Goal: Find specific page/section: Find specific page/section

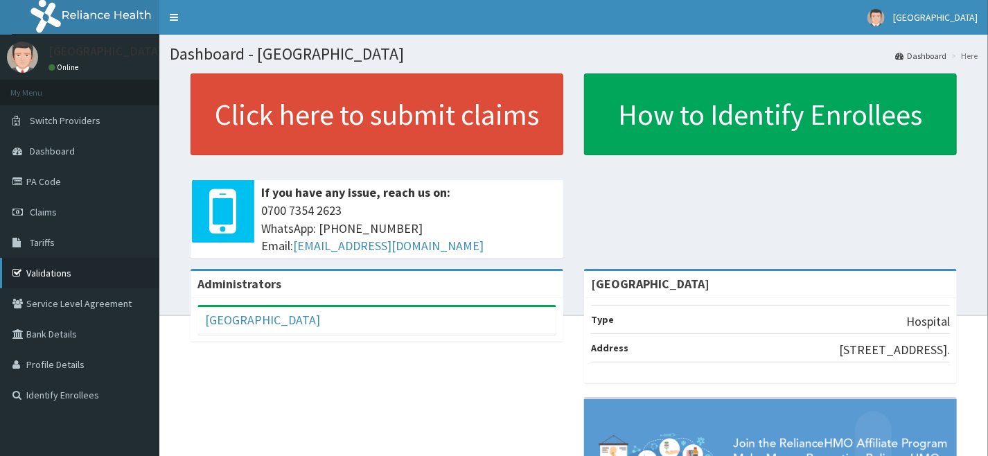
click at [118, 274] on link "Validations" at bounding box center [79, 273] width 159 height 30
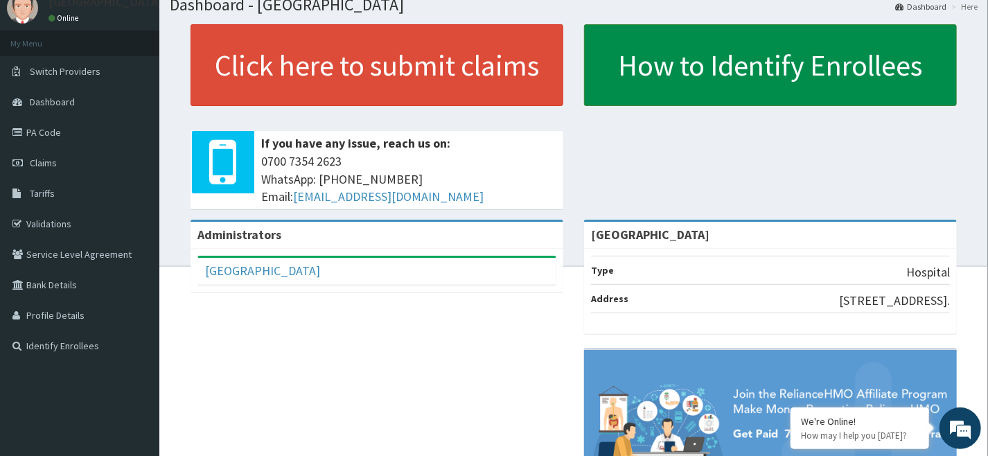
drag, startPoint x: 854, startPoint y: 19, endPoint x: 850, endPoint y: 35, distance: 15.6
click at [852, 28] on section "Click here to submit claims If you have any issue, reach us on: 0700 7354 2623 …" at bounding box center [573, 100] width 829 height 173
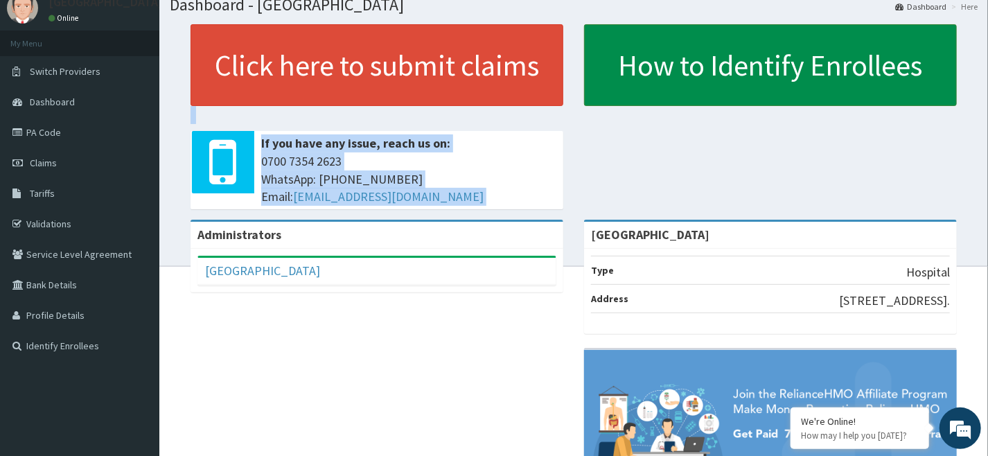
click at [842, 49] on link "How to Identify Enrollees" at bounding box center [770, 65] width 373 height 82
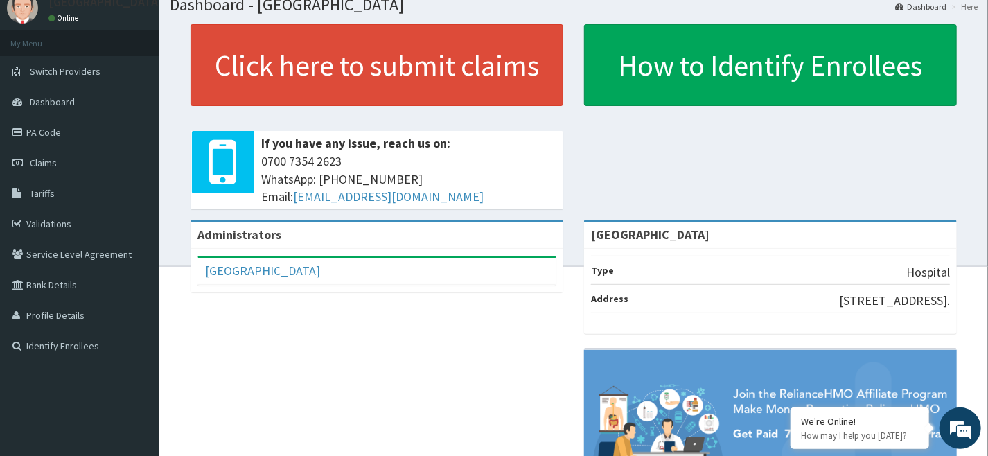
click at [682, 136] on div "Click here to submit claims If you have any issue, reach us on: 0700 7354 2623 …" at bounding box center [574, 121] width 808 height 195
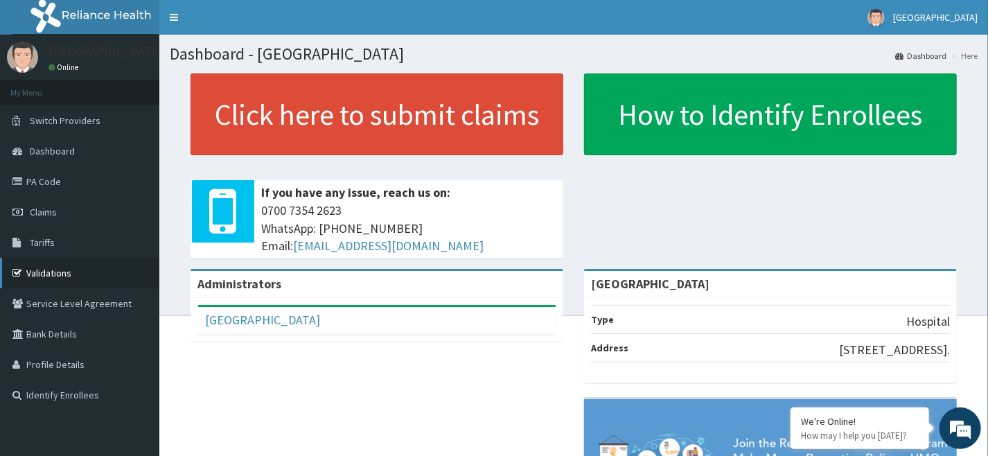
click at [73, 267] on link "Validations" at bounding box center [79, 273] width 159 height 30
click at [113, 178] on link "PA Code" at bounding box center [79, 181] width 159 height 30
click at [73, 275] on link "Validations" at bounding box center [79, 273] width 159 height 30
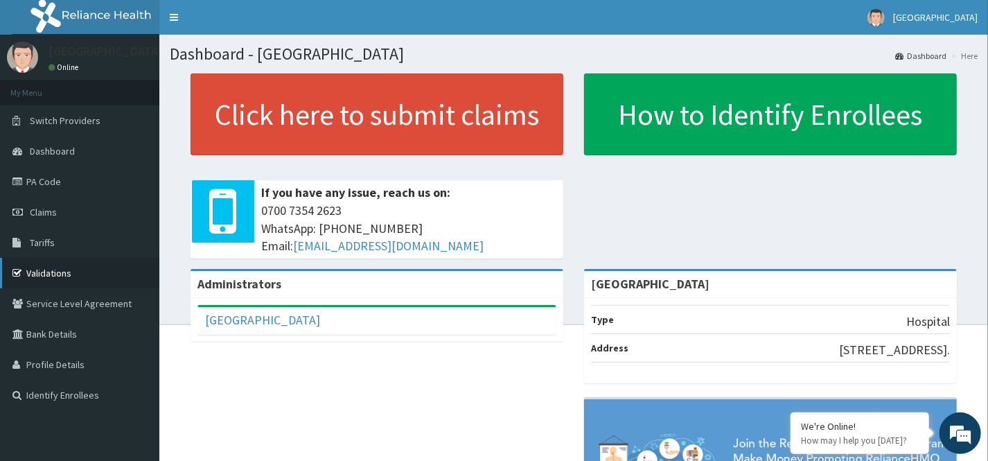
click at [104, 269] on link "Validations" at bounding box center [79, 273] width 159 height 30
